Goal: Information Seeking & Learning: Find specific fact

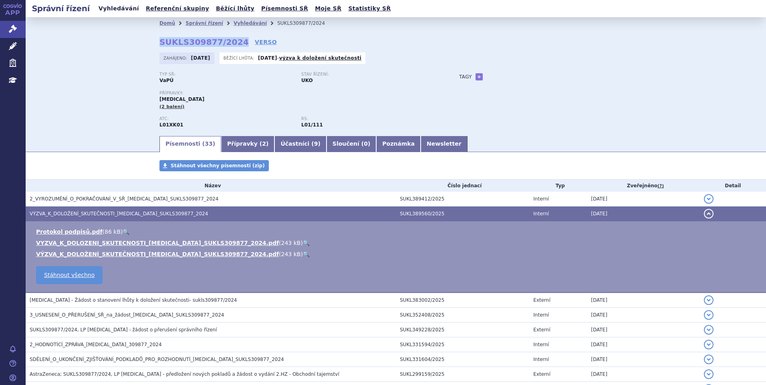
click at [109, 7] on link "Vyhledávání" at bounding box center [118, 8] width 45 height 11
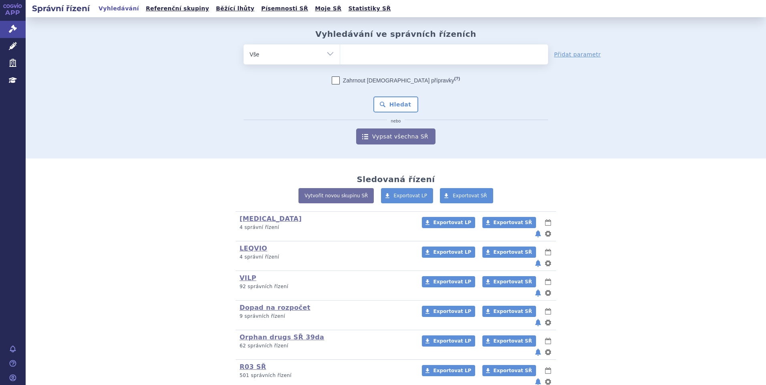
type input "SUKLS320209/2025"
select select "SUKLS320209/2025"
click at [389, 101] on button "Hledat" at bounding box center [395, 105] width 45 height 16
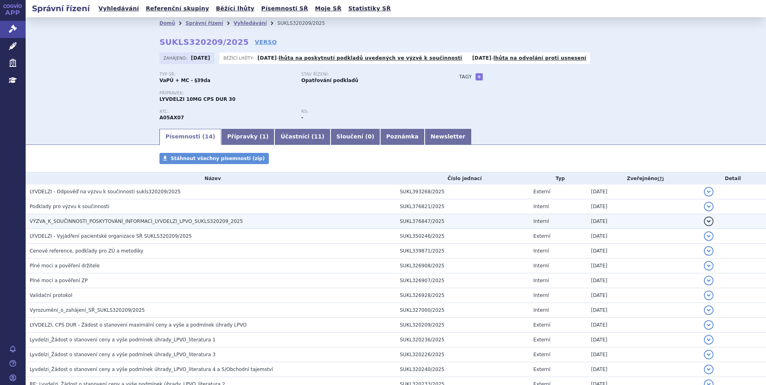
click at [99, 219] on span "VÝZVA_K_SOUČINNOSTI_POSKYTOVÁNÍ_INFORMACÍ_LYVDELZI_LPVO_SUKLS320209_2025" at bounding box center [136, 222] width 213 height 6
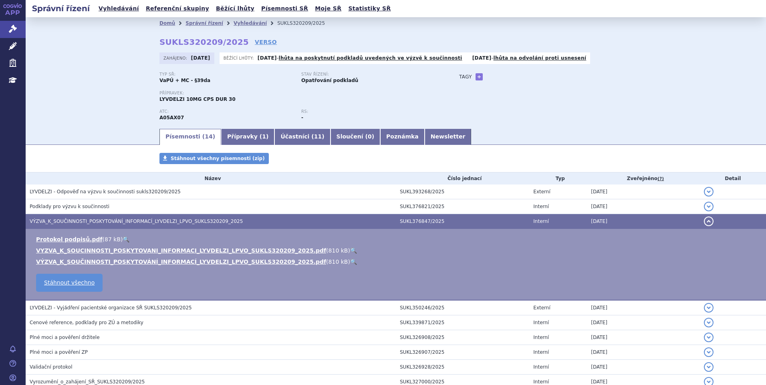
click at [350, 250] on link "🔍" at bounding box center [353, 251] width 7 height 6
